Goal: Navigation & Orientation: Find specific page/section

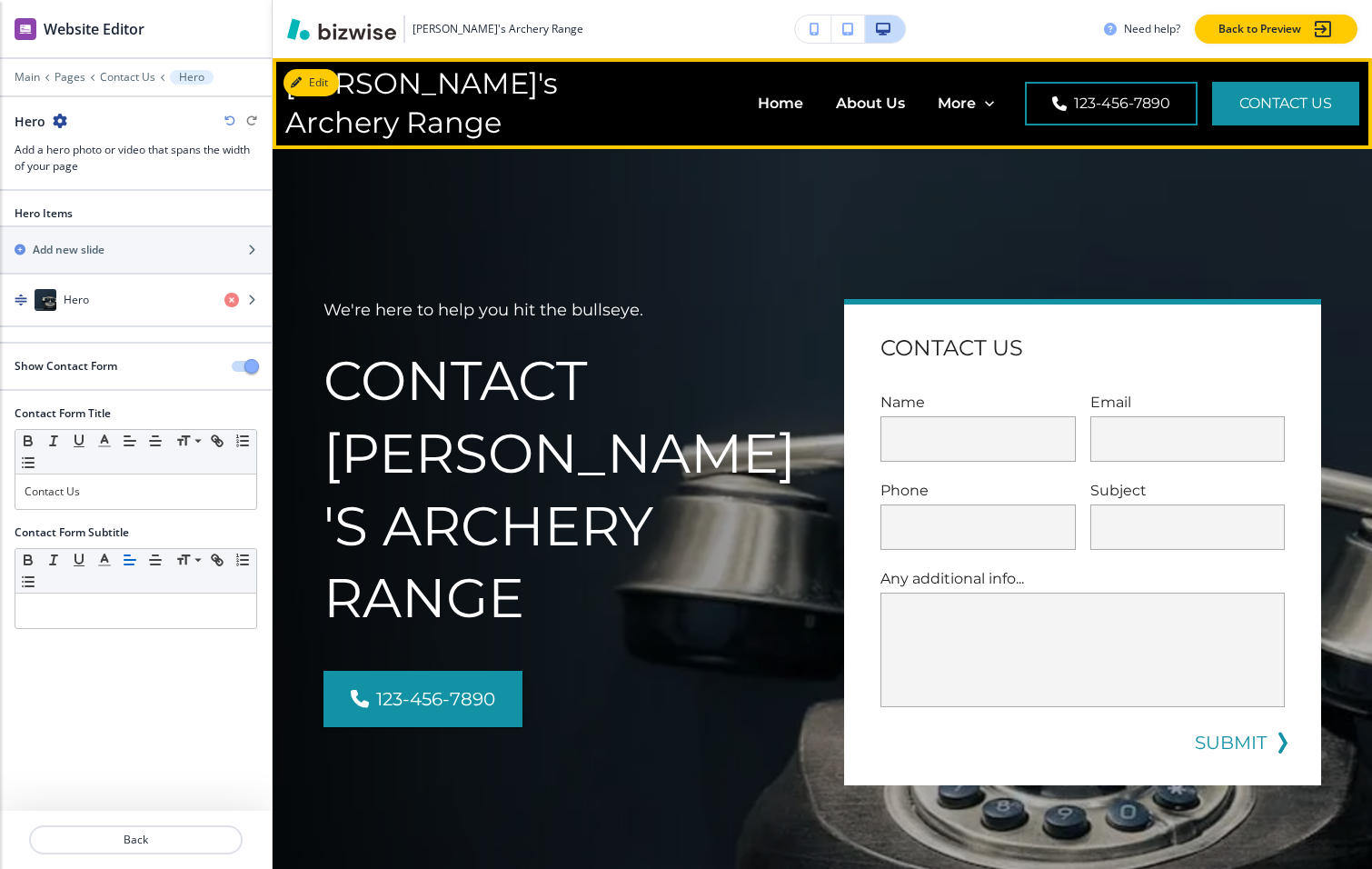
click at [365, 145] on header "[PERSON_NAME]'s Archery Range Home About Us Beginner Lessons Group Events Equip…" at bounding box center [822, 103] width 1100 height 91
click at [313, 79] on button "Edit Navigation Bar" at bounding box center [352, 83] width 138 height 27
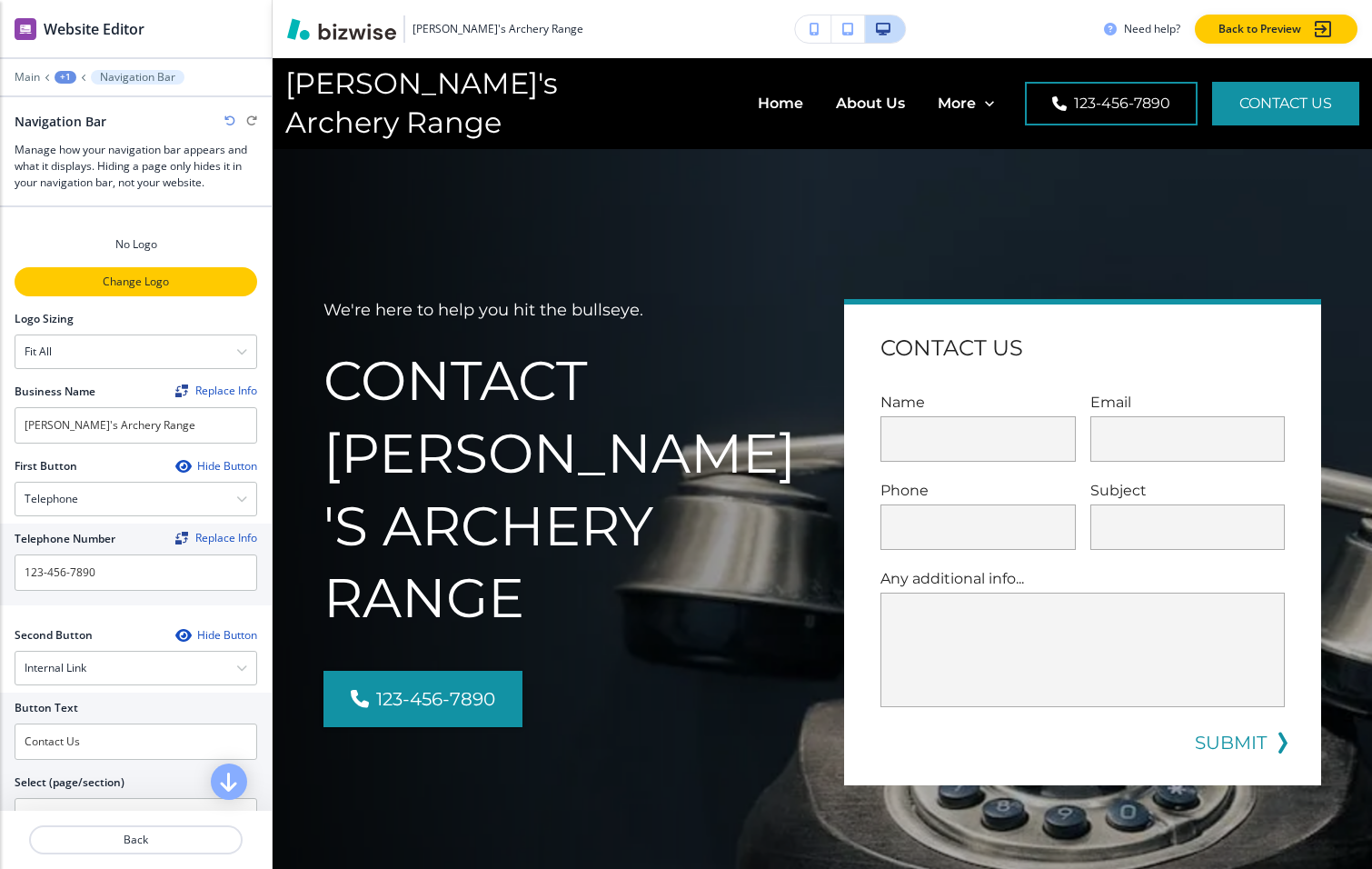
click at [89, 279] on p "Change Logo" at bounding box center [136, 281] width 239 height 17
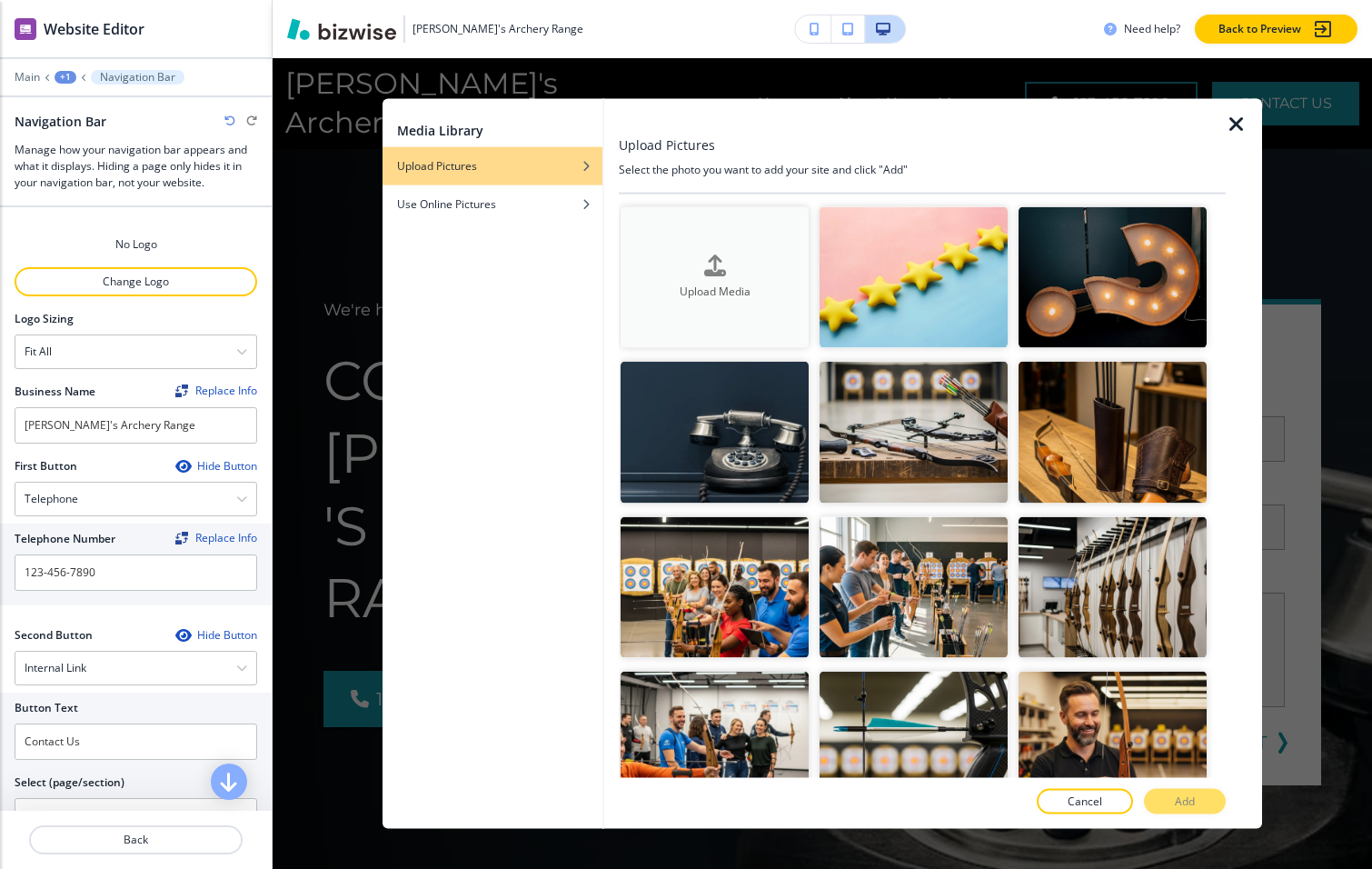
click at [693, 257] on div "Upload Media" at bounding box center [715, 277] width 188 height 46
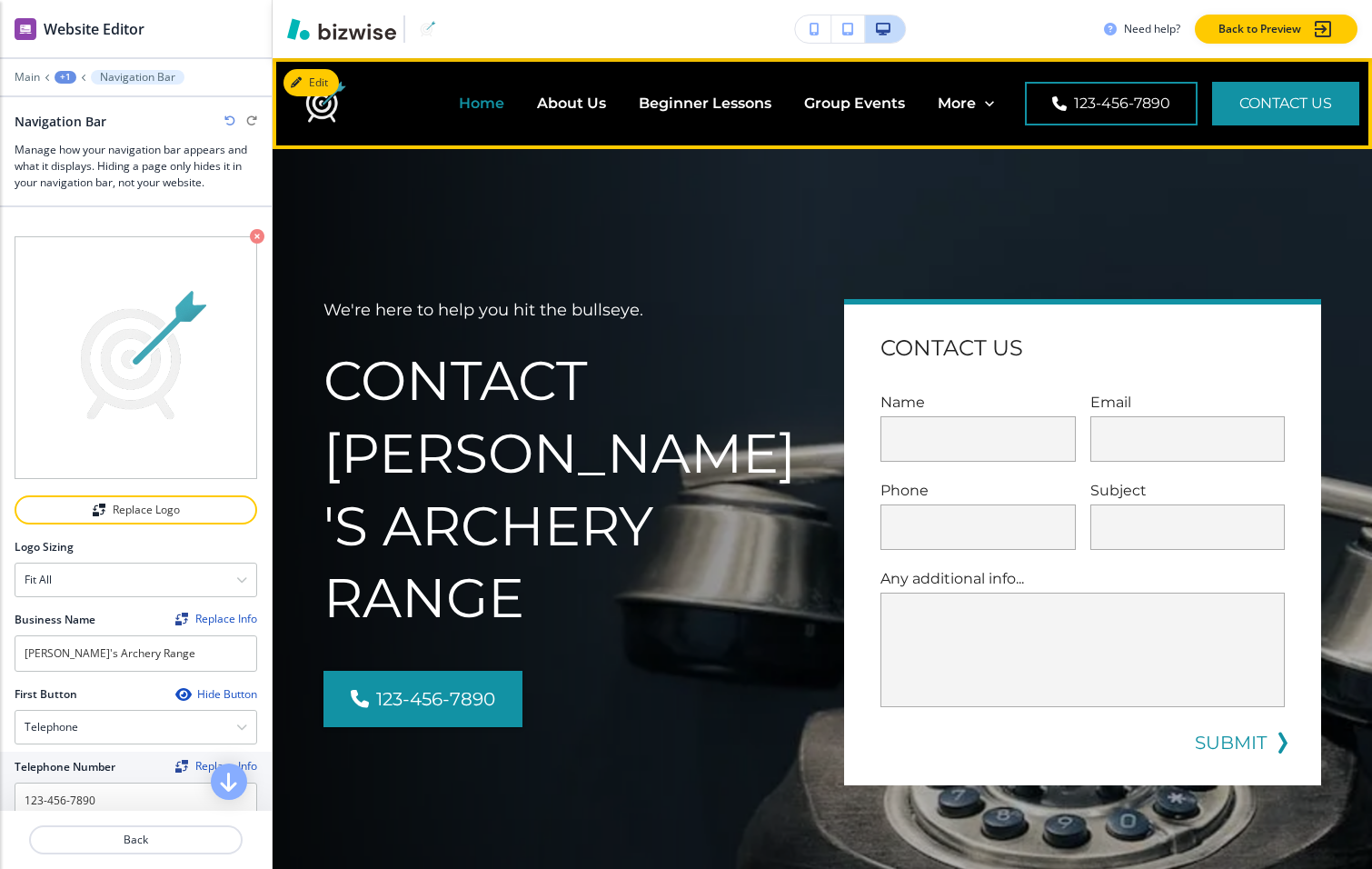
click at [480, 104] on p "Home" at bounding box center [481, 103] width 46 height 21
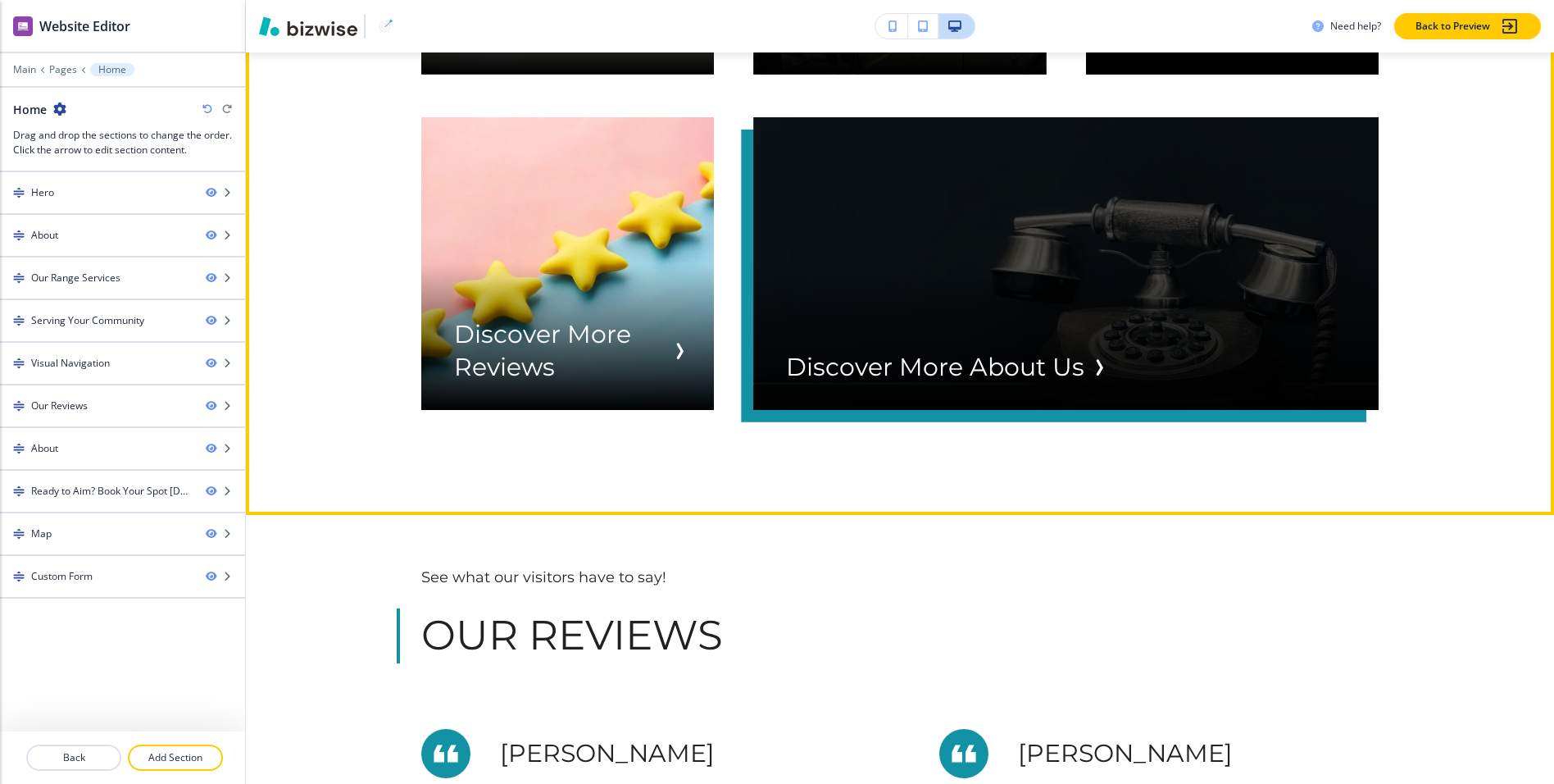
scroll to position [3569, 0]
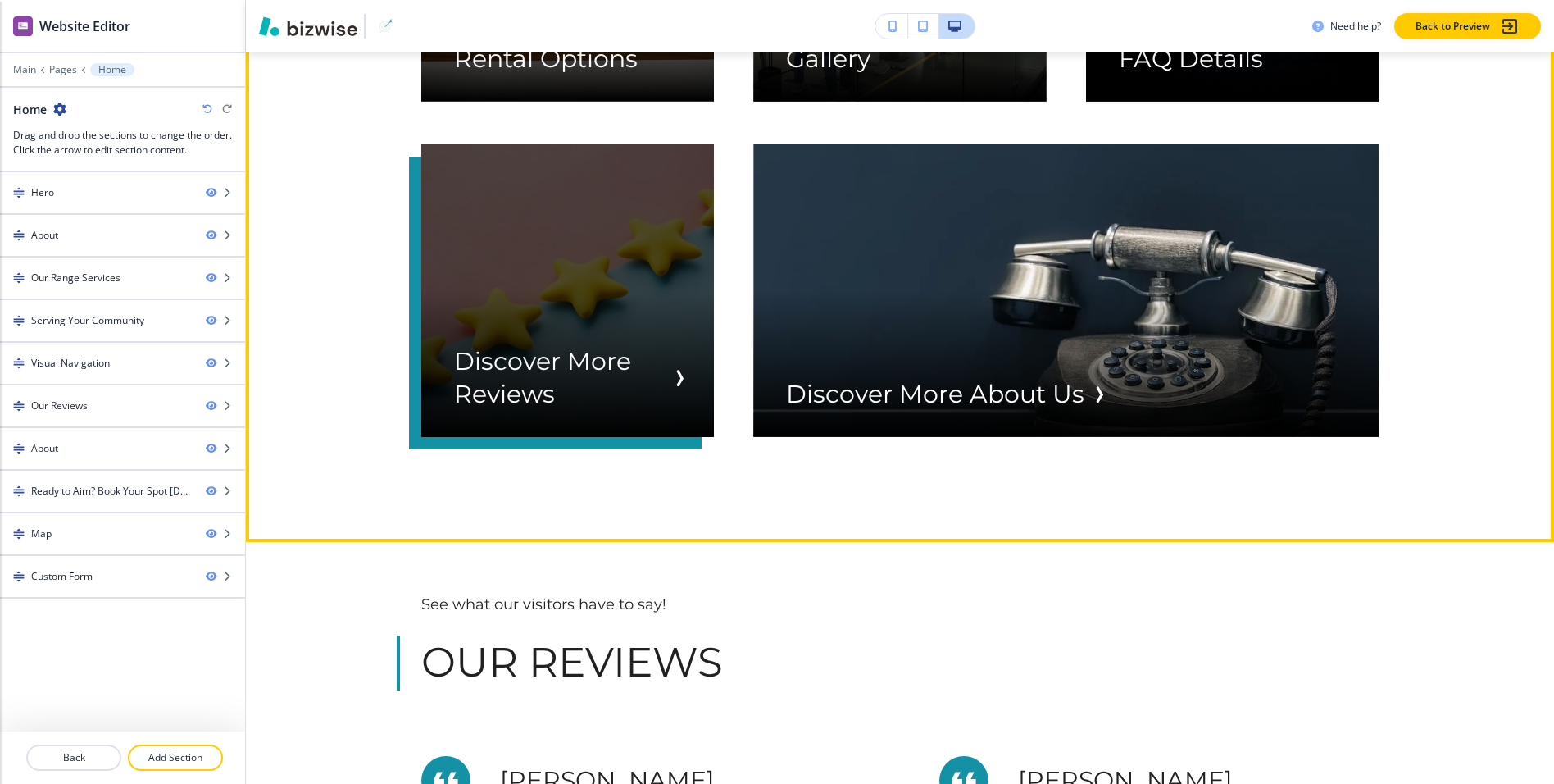
click at [681, 437] on div "button" at bounding box center [567, 291] width 292 height 292
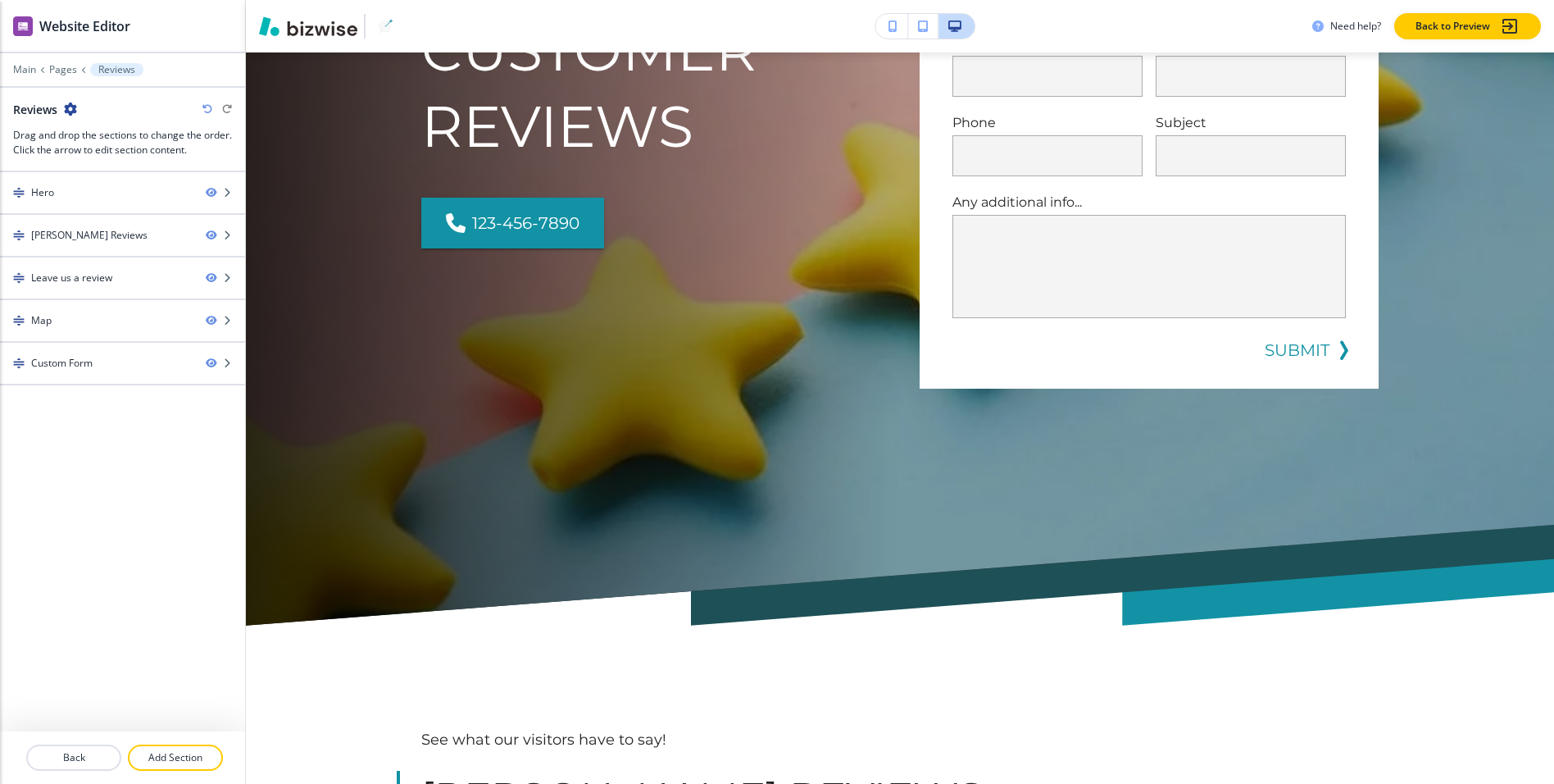
scroll to position [0, 0]
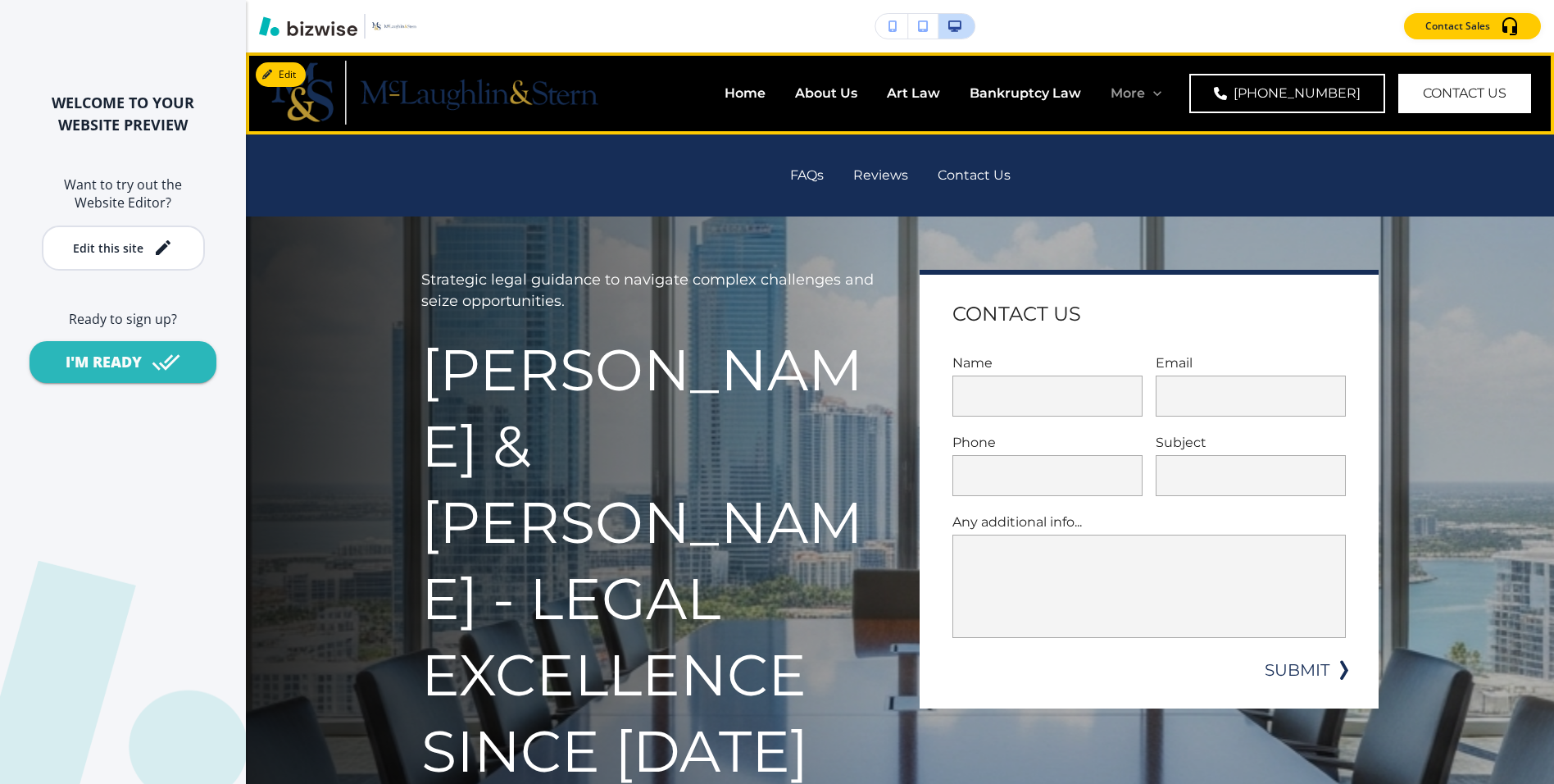
click at [1162, 92] on div "More" at bounding box center [1136, 92] width 51 height 18
click at [898, 174] on p "Reviews" at bounding box center [881, 174] width 55 height 18
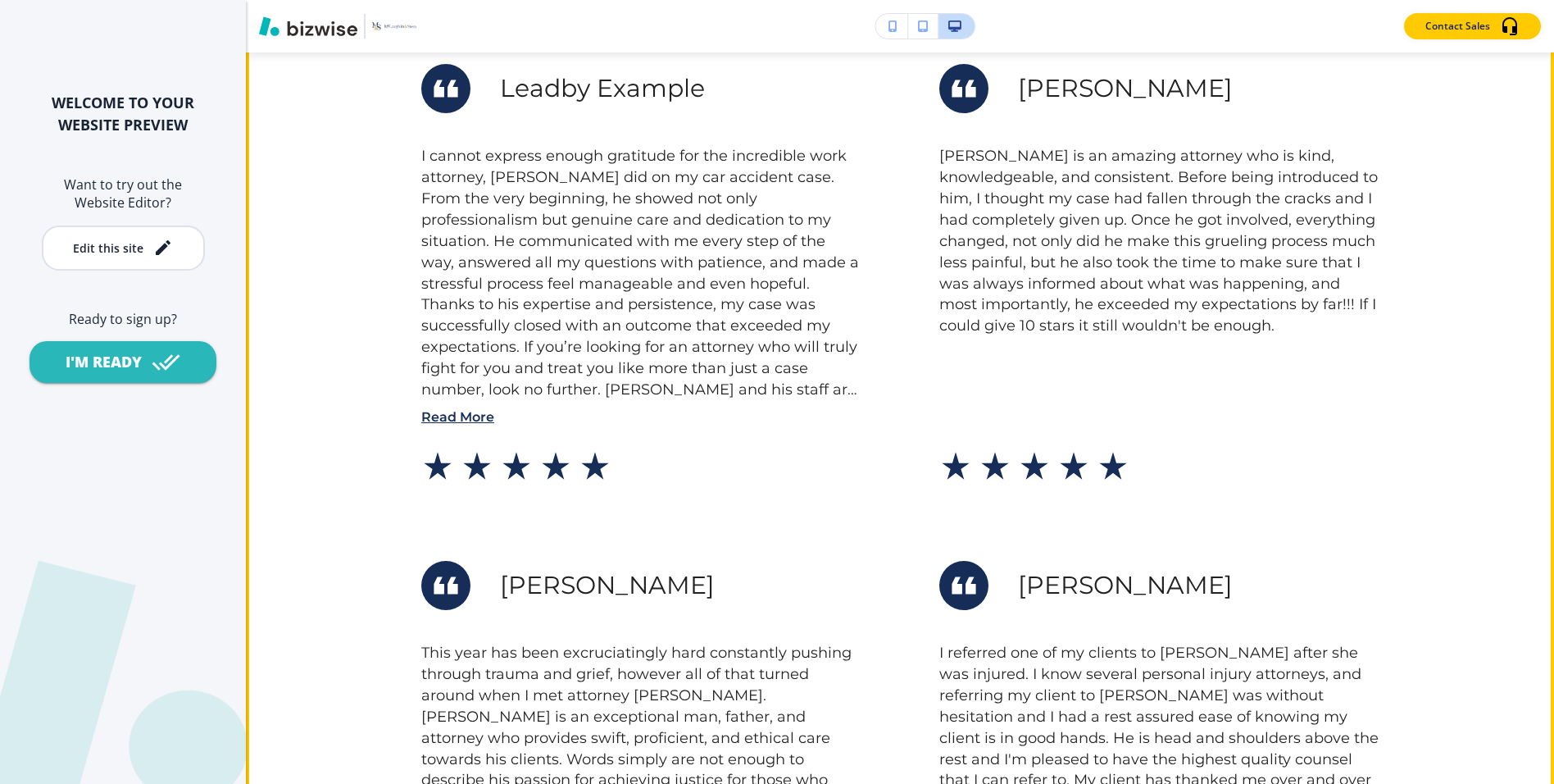
scroll to position [1647, 0]
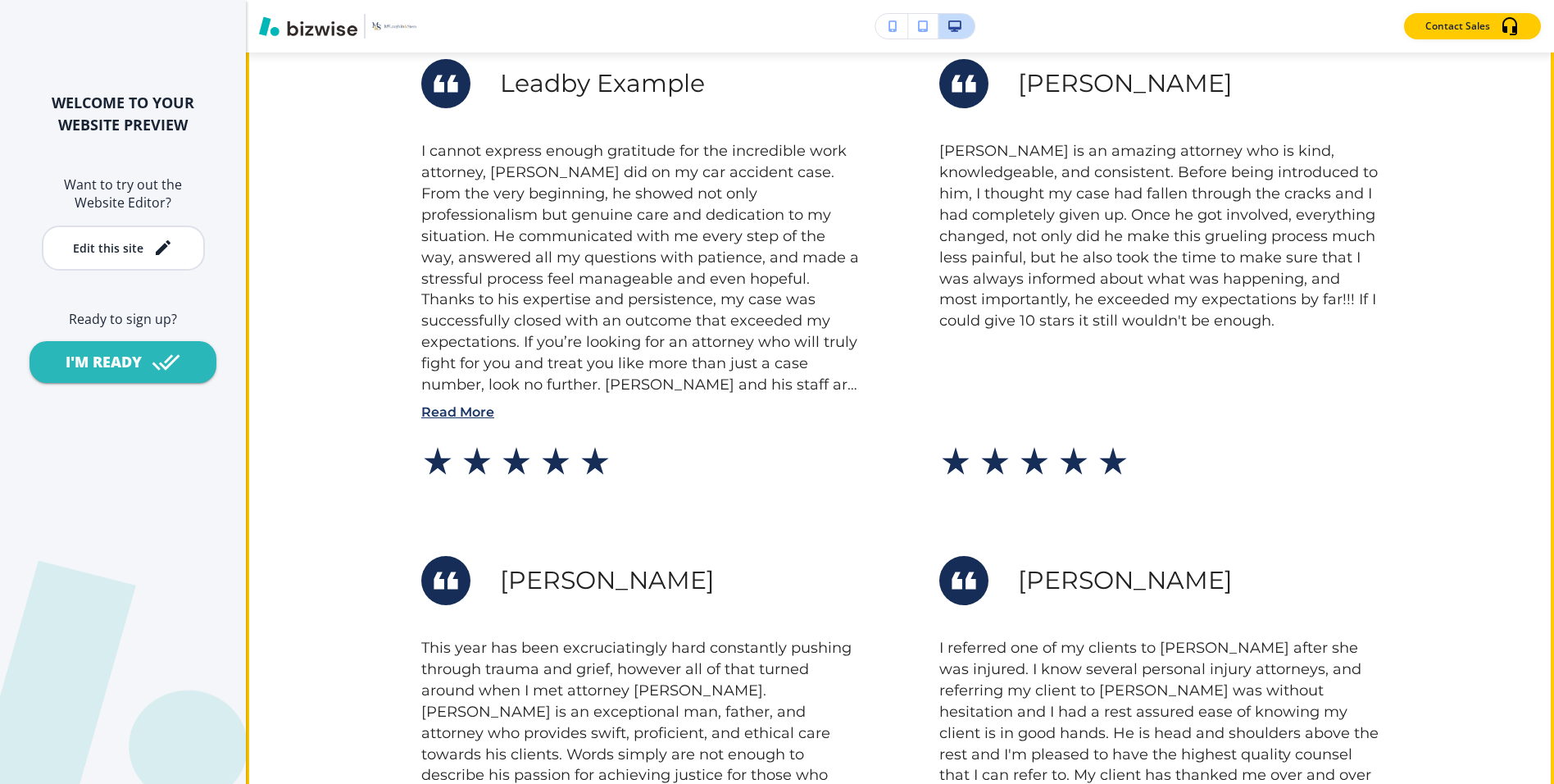
click at [449, 410] on p "Read More" at bounding box center [640, 411] width 440 height 18
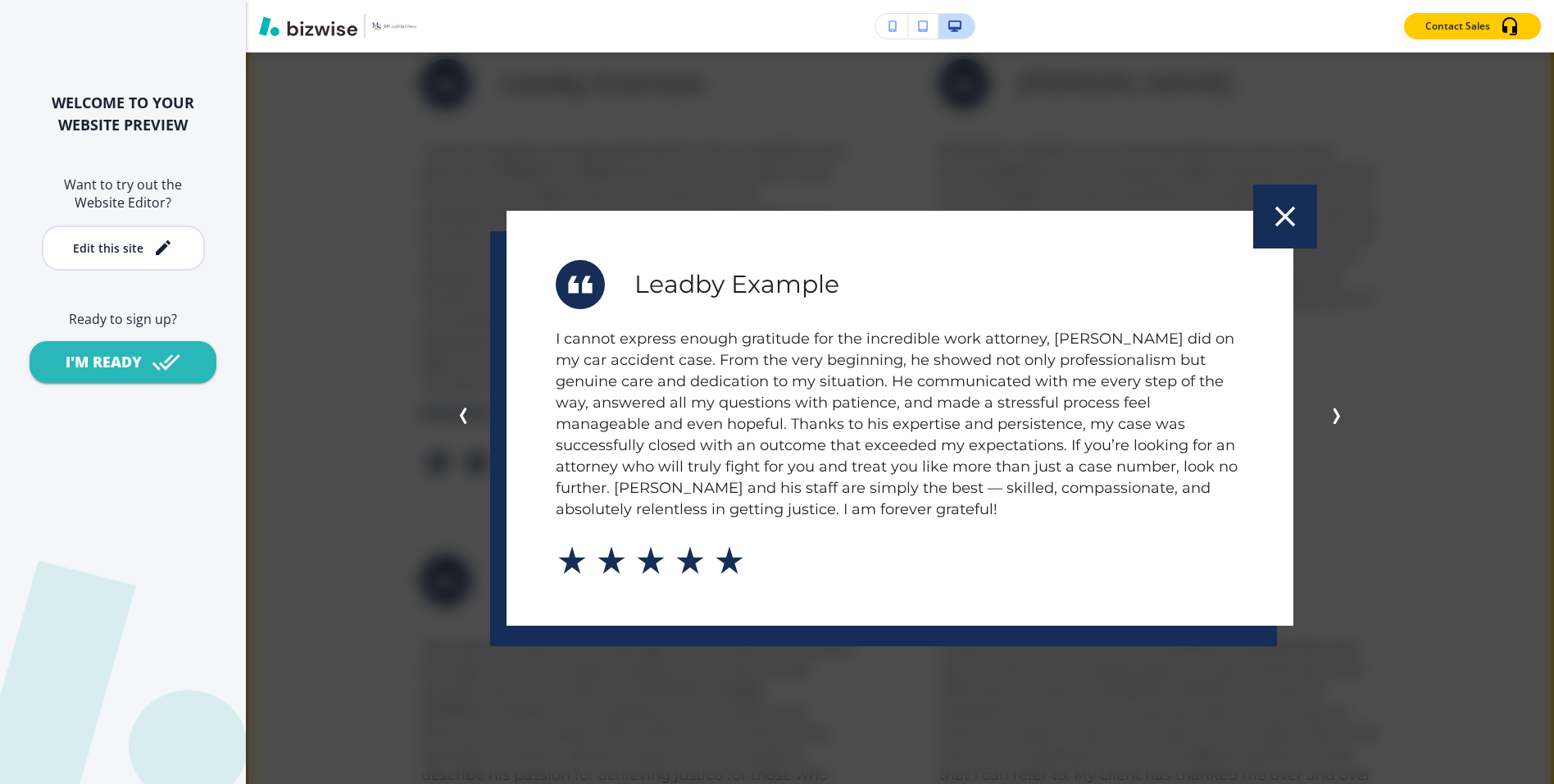
click at [1294, 211] on icon "button" at bounding box center [1285, 216] width 34 height 34
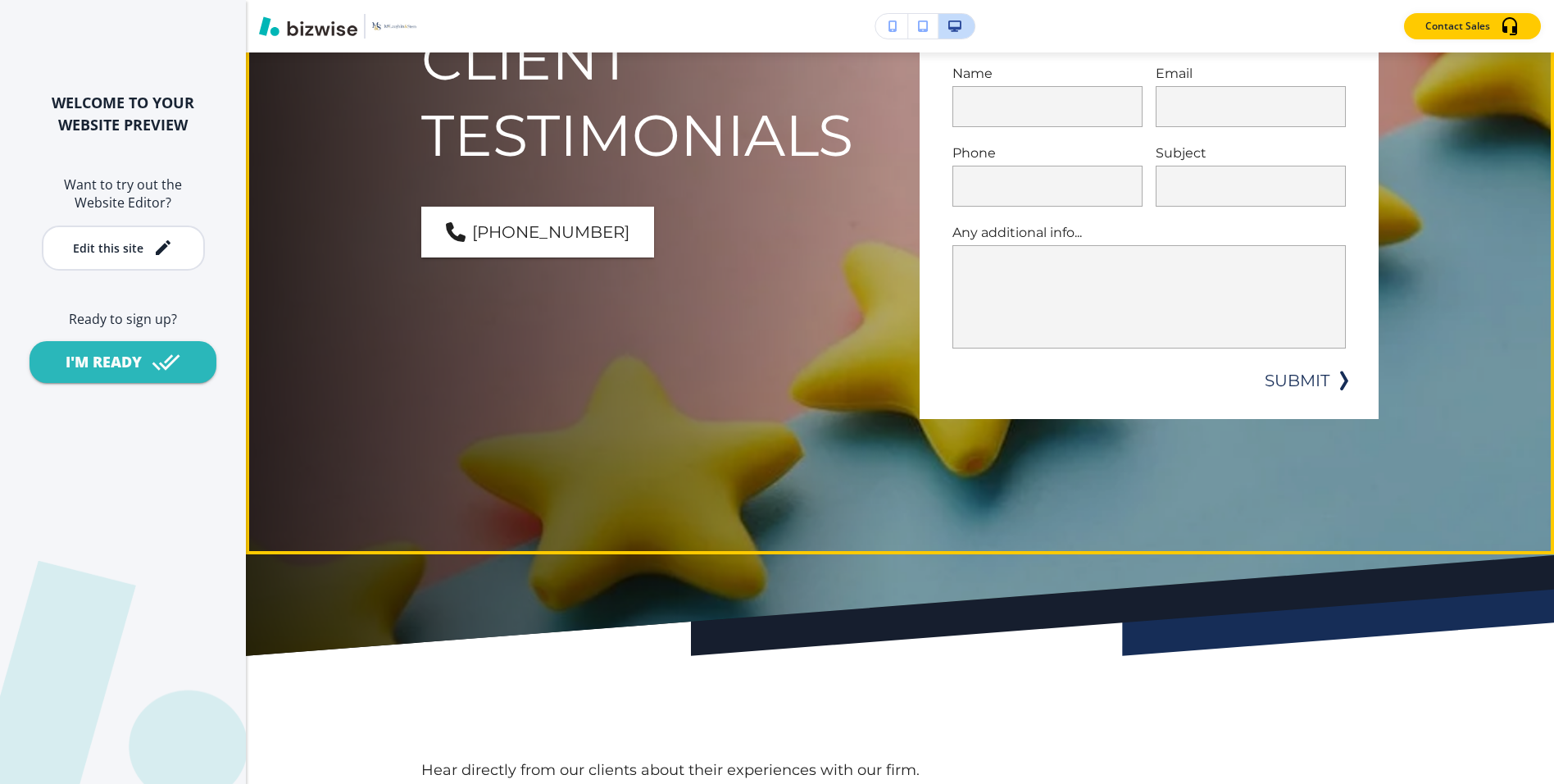
scroll to position [0, 0]
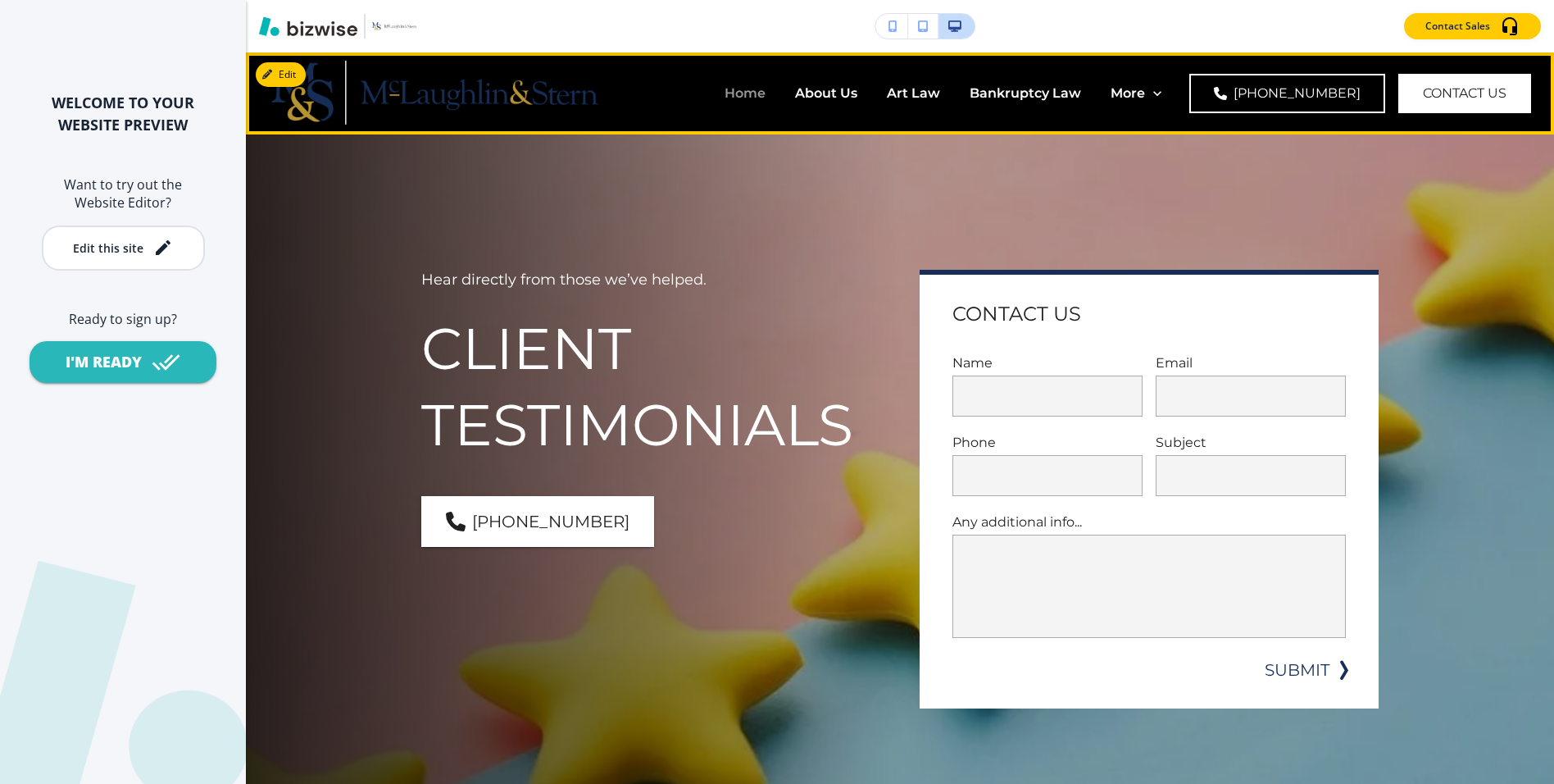
click at [725, 89] on p "Home" at bounding box center [745, 92] width 41 height 18
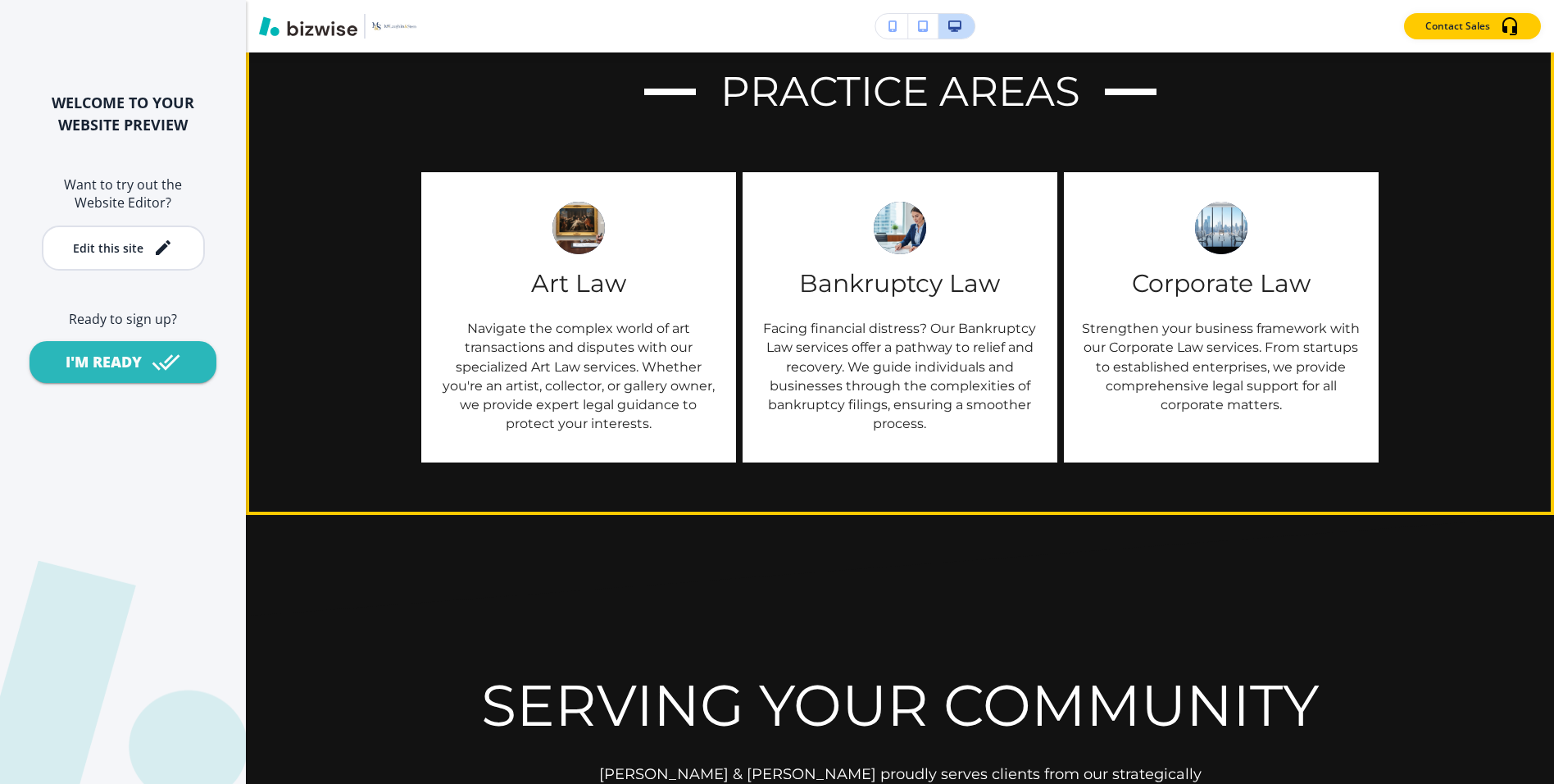
scroll to position [1987, 0]
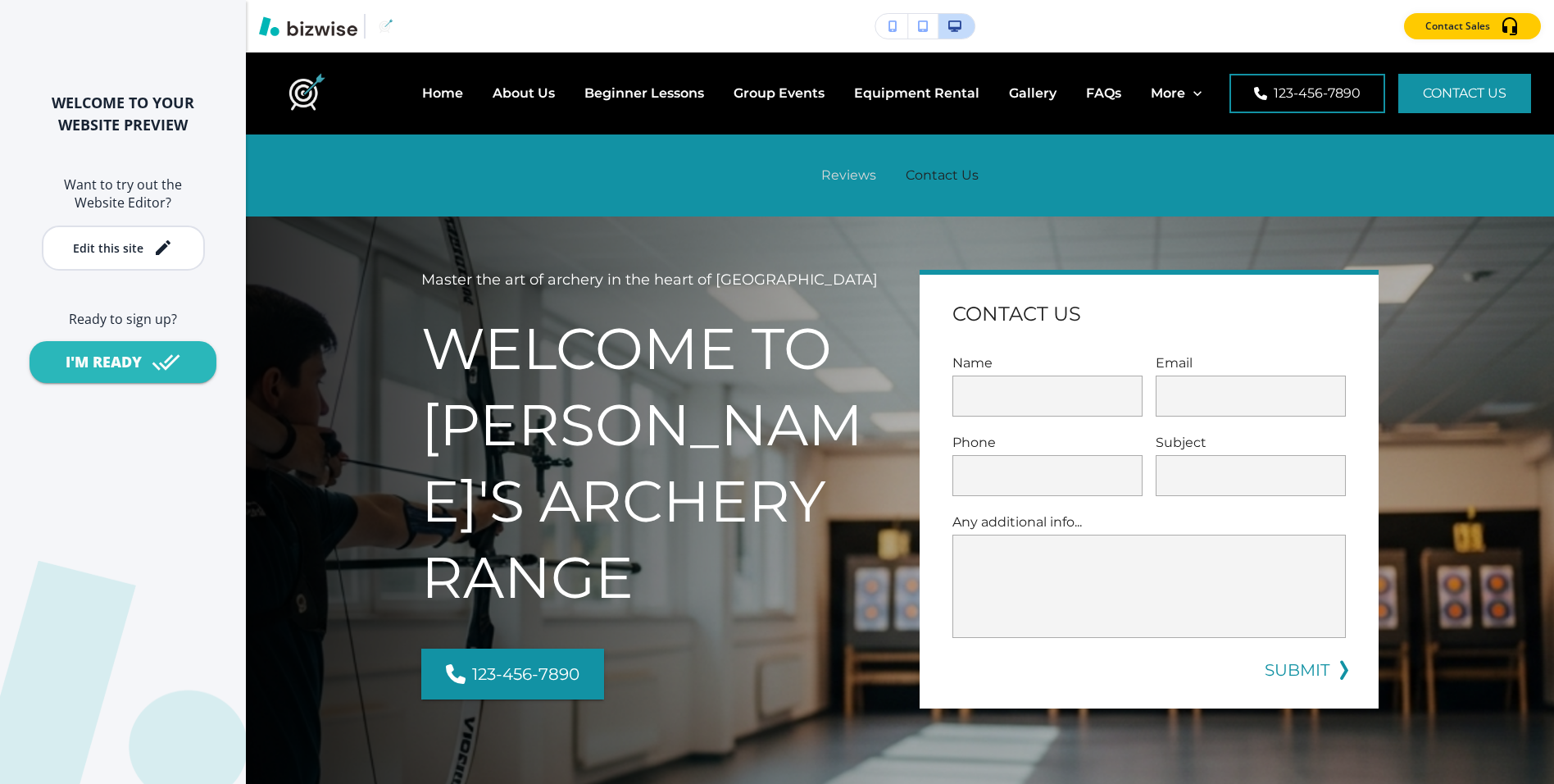
click at [830, 182] on p "Reviews" at bounding box center [848, 174] width 55 height 18
